Goal: Information Seeking & Learning: Learn about a topic

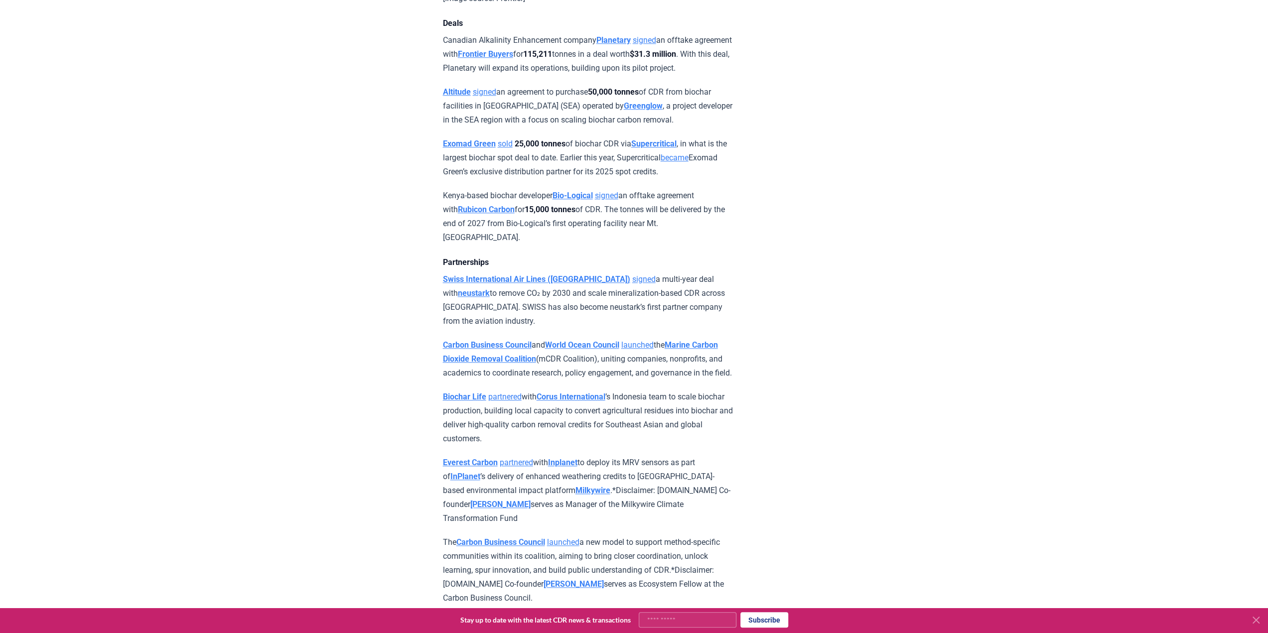
scroll to position [847, 0]
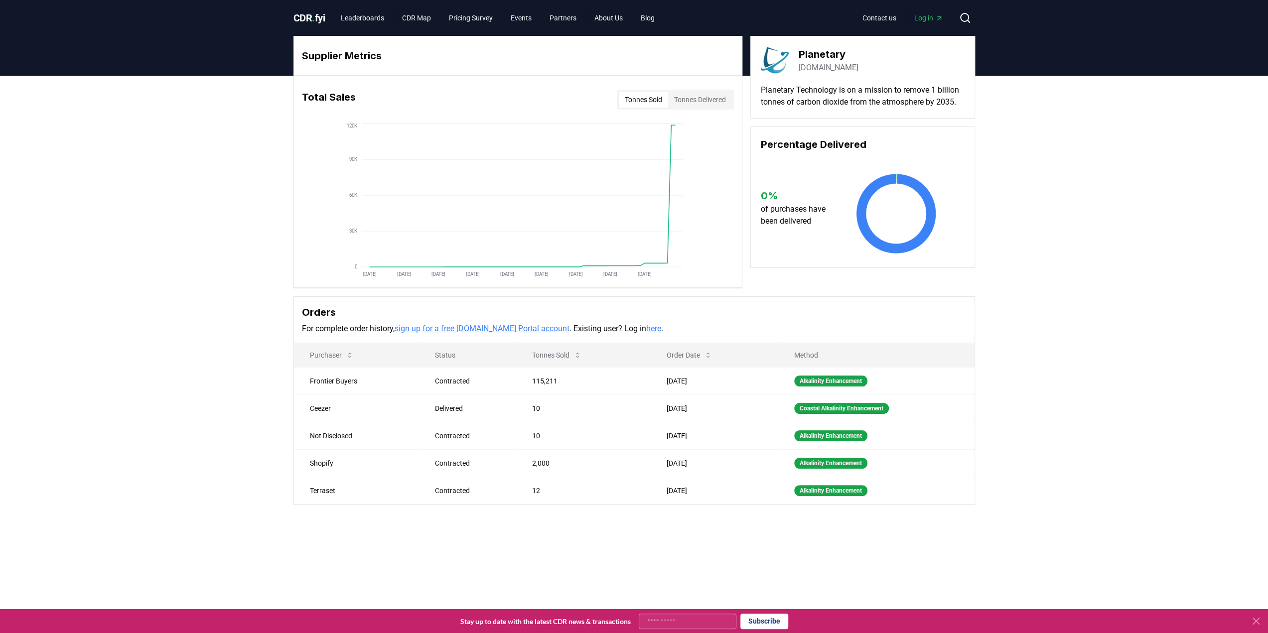
click at [857, 74] on link "planetarytech.com" at bounding box center [829, 68] width 60 height 12
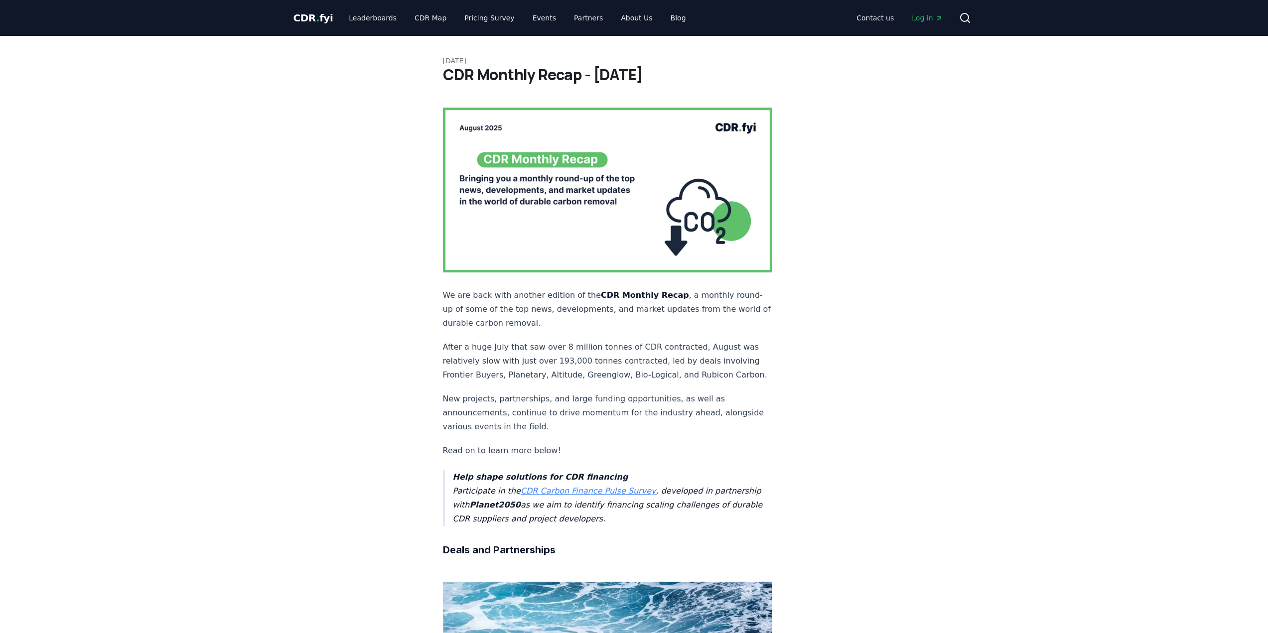
scroll to position [847, 0]
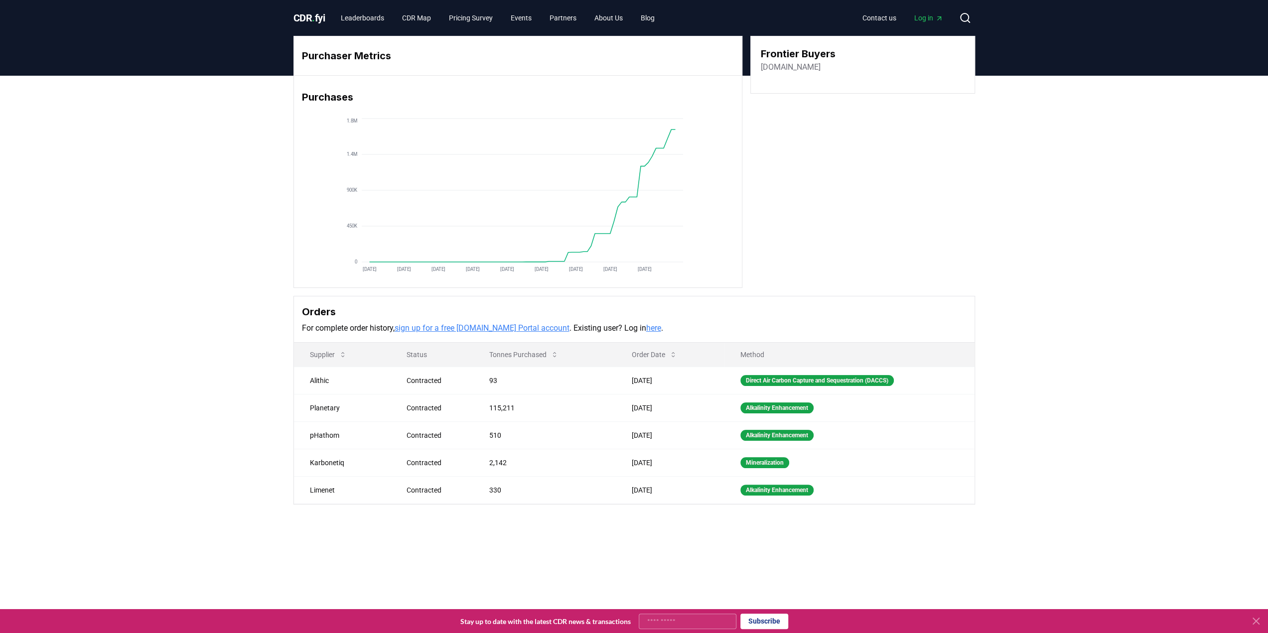
click at [810, 73] on link "frontierclimate.com" at bounding box center [791, 67] width 60 height 12
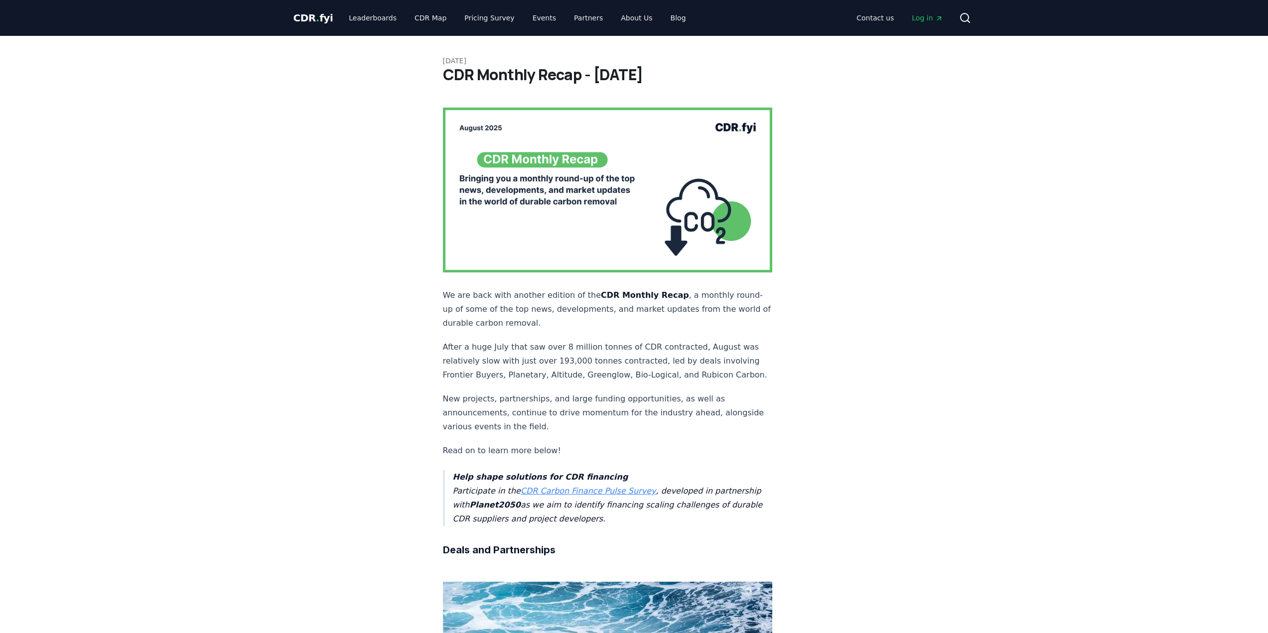
scroll to position [847, 0]
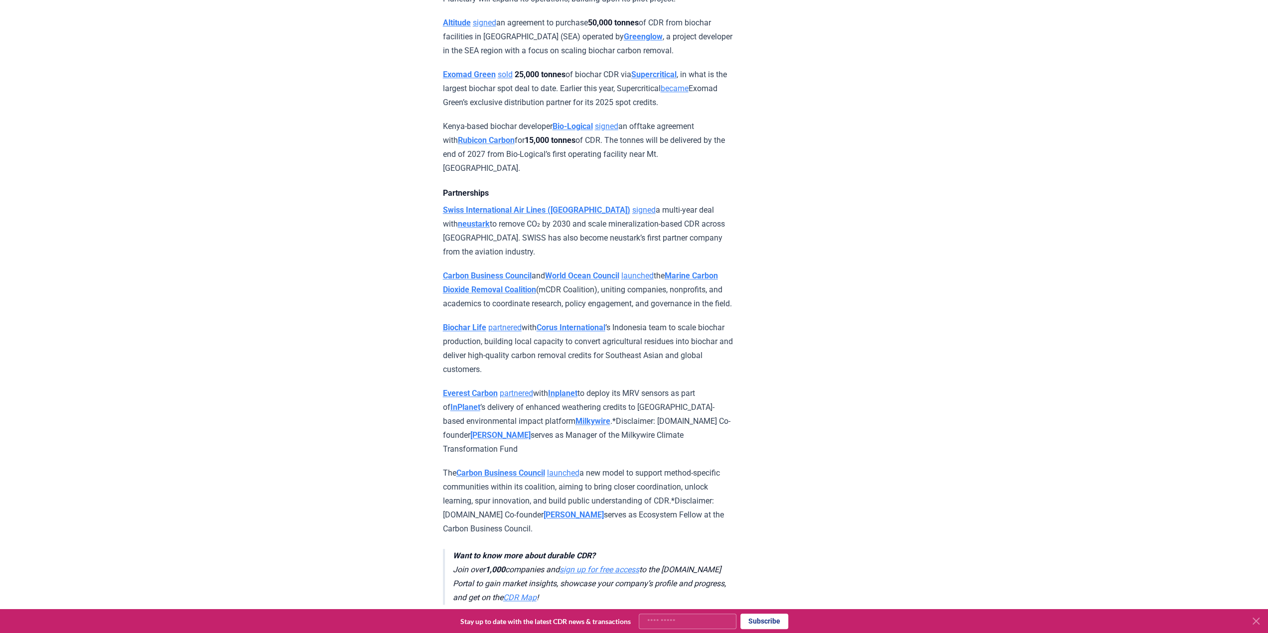
click at [473, 27] on link "signed" at bounding box center [484, 22] width 23 height 9
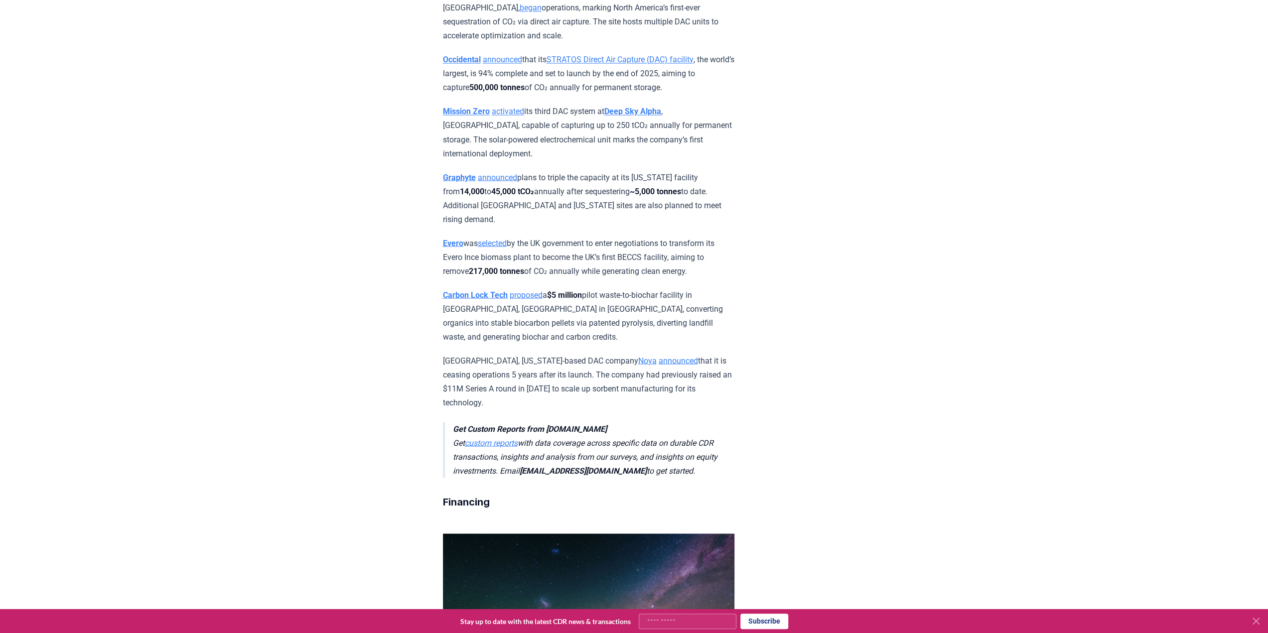
scroll to position [1913, 0]
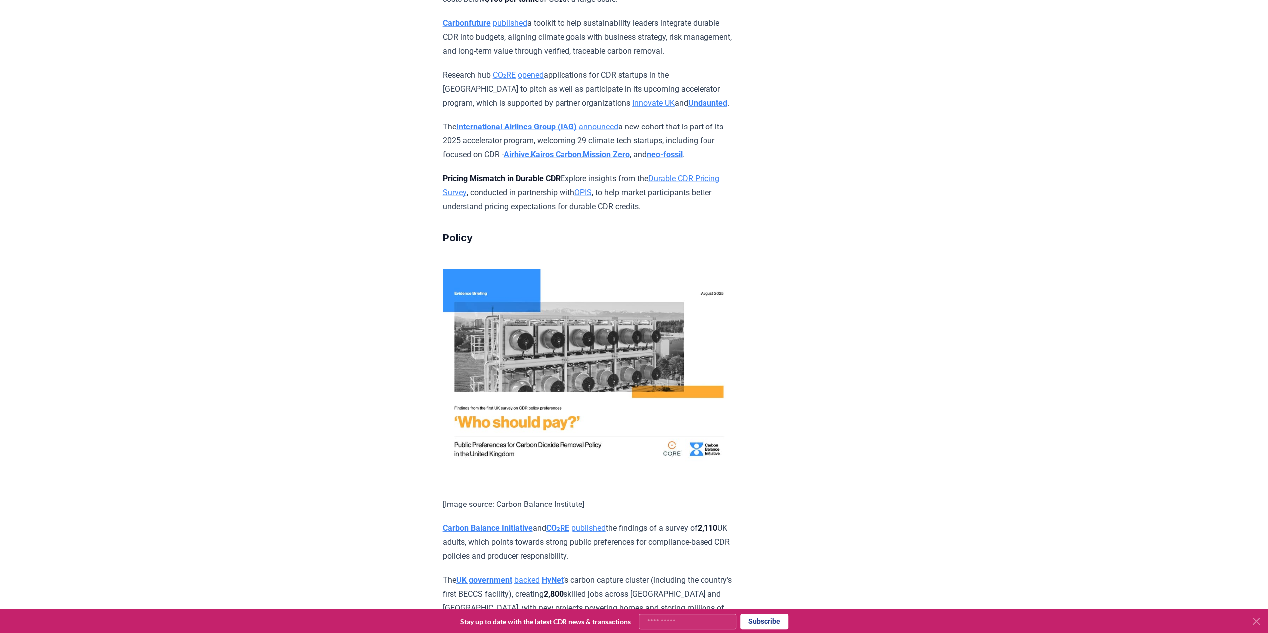
scroll to position [2661, 0]
